Goal: Register for event/course

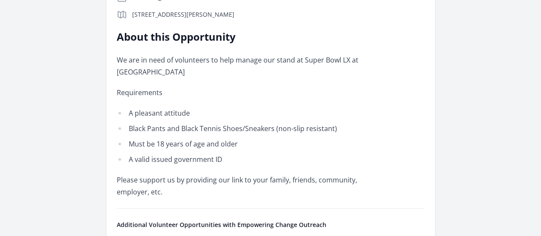
scroll to position [278, 0]
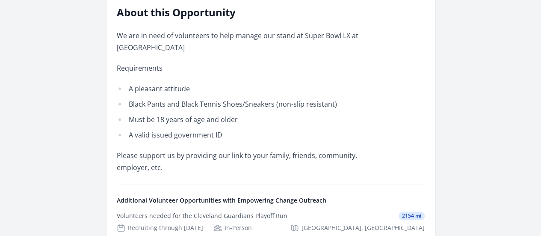
drag, startPoint x: 544, startPoint y: 140, endPoint x: 344, endPoint y: 69, distance: 213.0
click at [344, 69] on div "About this Opportunity We are in need of volunteers to help manage our stand at…" at bounding box center [271, 90] width 308 height 168
drag, startPoint x: 541, startPoint y: 99, endPoint x: 546, endPoint y: 42, distance: 56.7
click at [541, 42] on html "Home Search Register My Organization FAQs Sign In" at bounding box center [270, 178] width 541 height 913
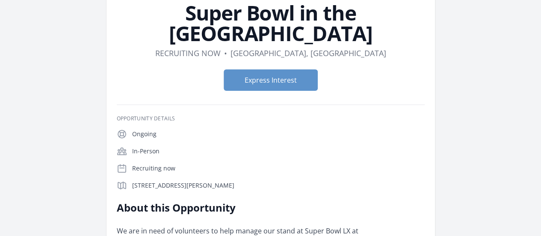
scroll to position [87, 0]
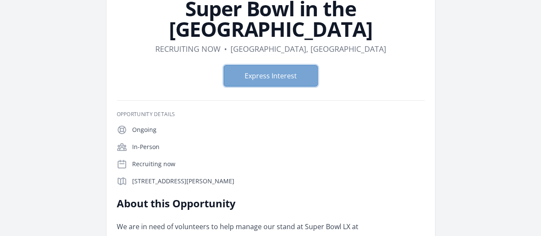
click at [279, 65] on button "Express Interest" at bounding box center [271, 75] width 94 height 21
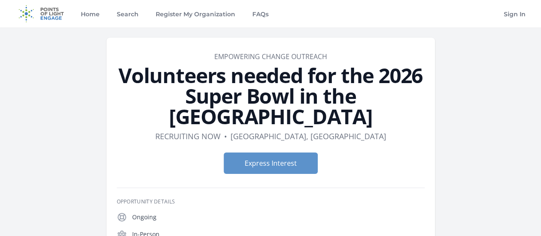
click at [185, 130] on dl "Duration Recruiting now • Location Santa Clara, CA" at bounding box center [271, 136] width 308 height 12
click at [320, 15] on div "Home Search Register My Organization FAQs Sign In" at bounding box center [271, 13] width 514 height 27
